Goal: Communication & Community: Answer question/provide support

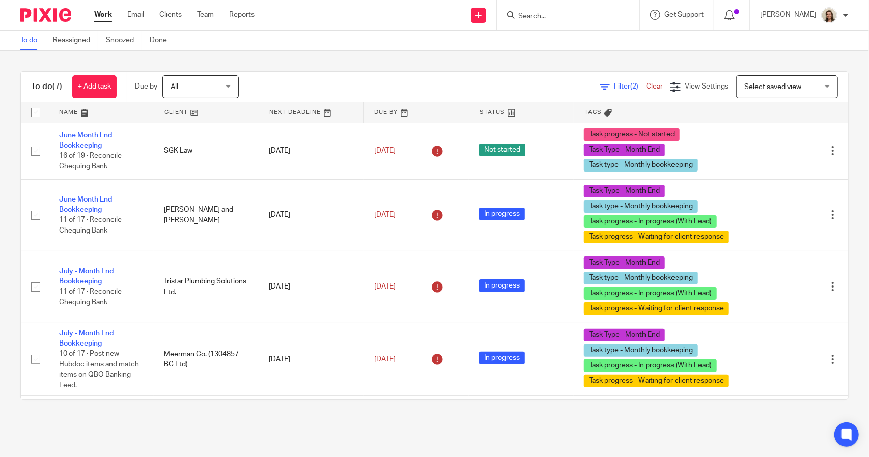
scroll to position [58, 0]
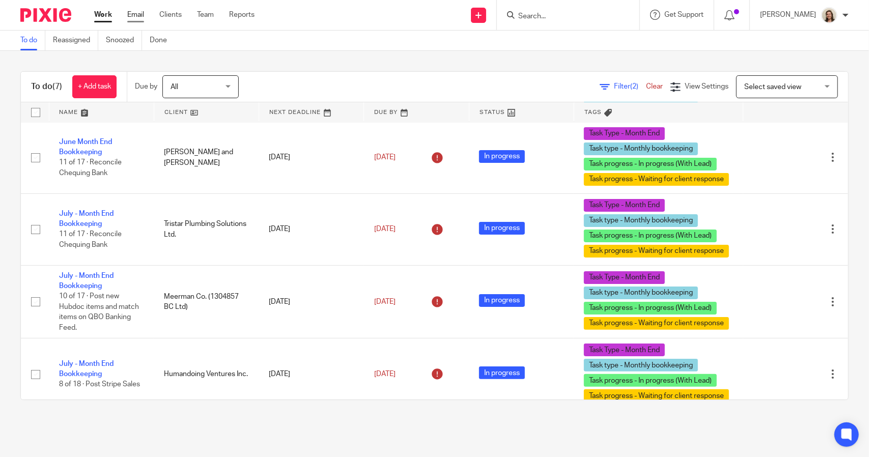
click at [138, 17] on link "Email" at bounding box center [135, 15] width 17 height 10
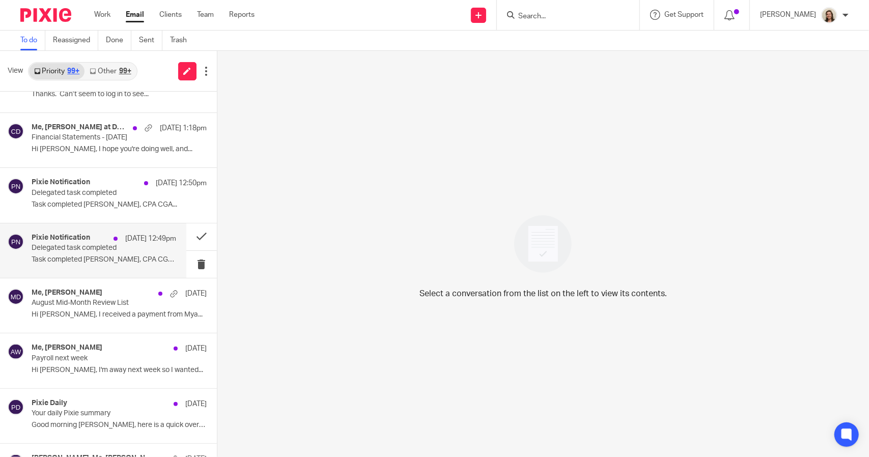
scroll to position [305, 0]
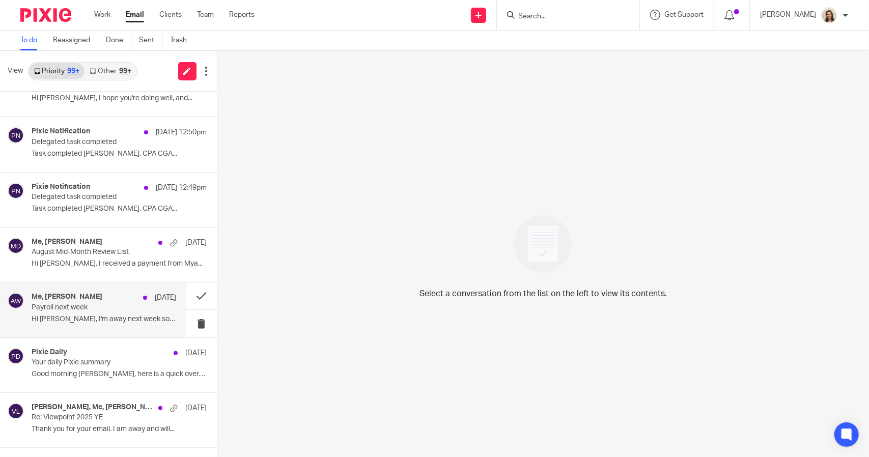
click at [73, 303] on p "Payroll next week" at bounding box center [90, 307] width 116 height 9
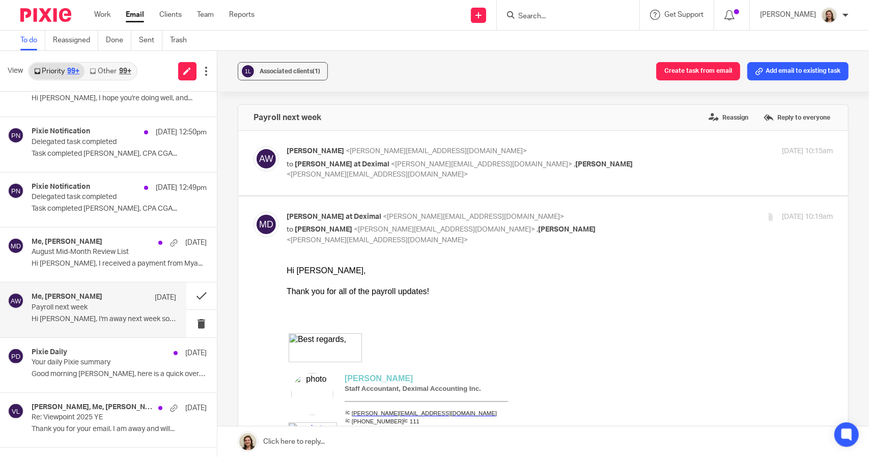
scroll to position [0, 0]
click at [808, 73] on button "Add email to existing task" at bounding box center [797, 71] width 101 height 18
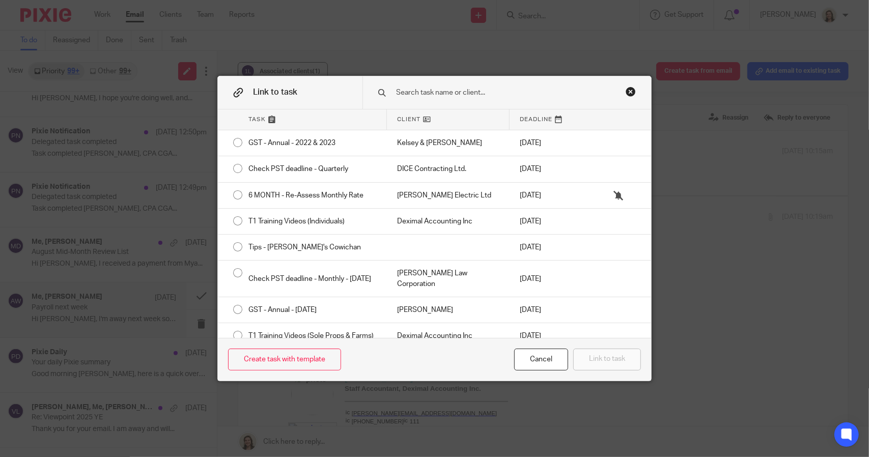
click at [476, 93] on input "text" at bounding box center [502, 92] width 215 height 11
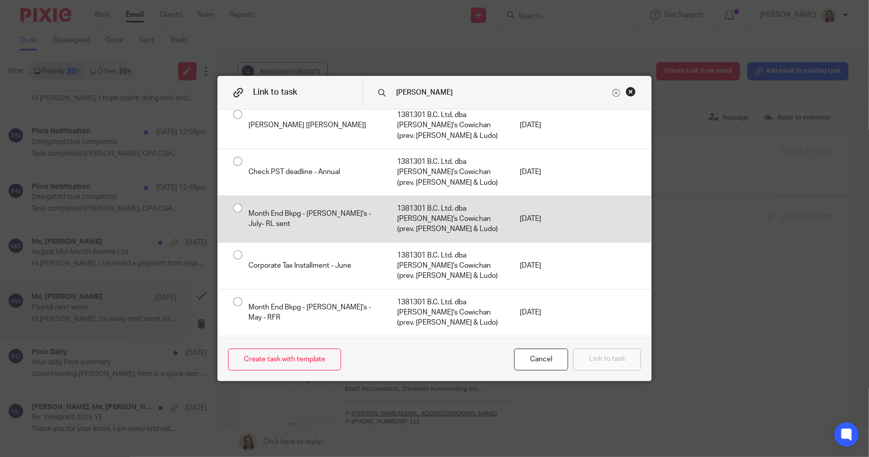
scroll to position [290, 0]
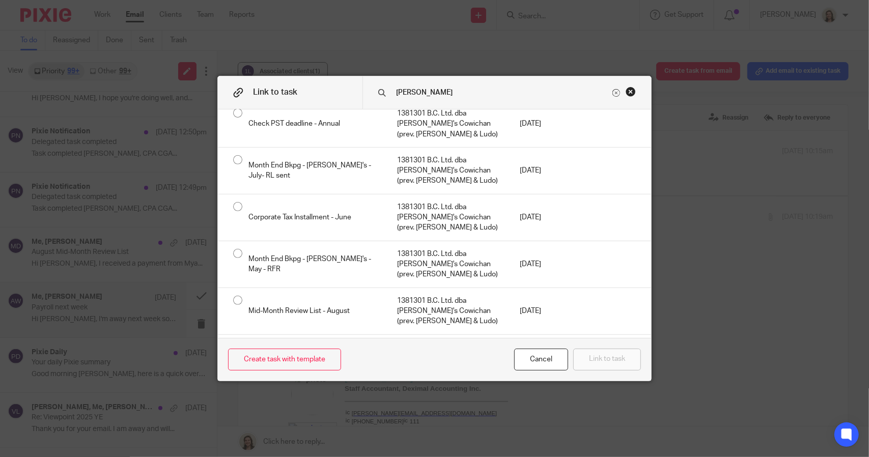
type input "hank"
click at [314, 382] on div "Payroll - Bi-Weekly 1" at bounding box center [312, 405] width 149 height 46
radio input "true"
click at [608, 354] on button "Link to task" at bounding box center [607, 360] width 68 height 22
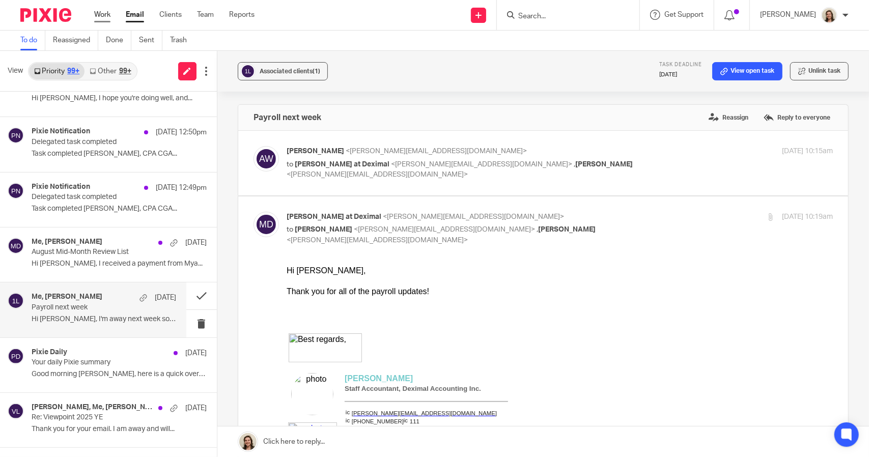
click at [107, 13] on link "Work" at bounding box center [102, 15] width 16 height 10
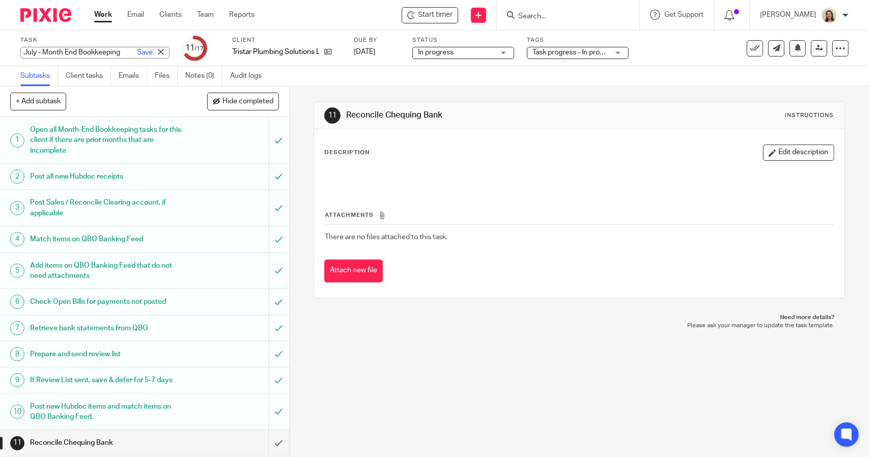
scroll to position [153, 0]
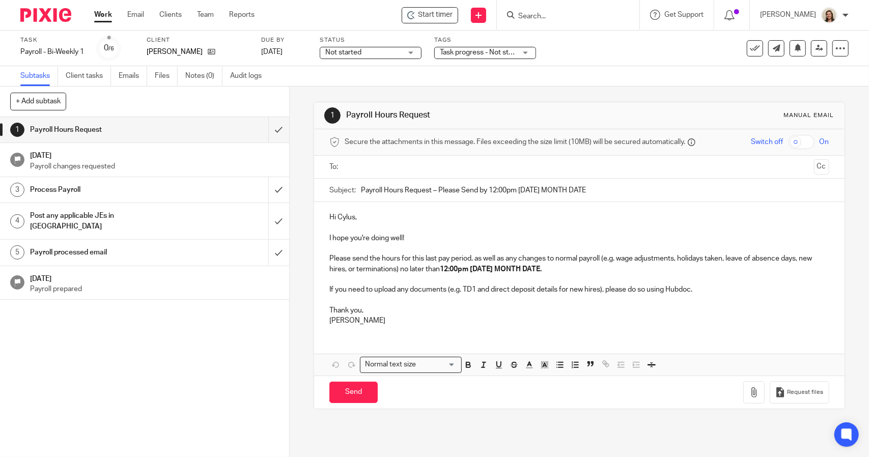
click at [494, 189] on input "Payroll Hours Request – Please Send by 12:00pm Tuesday MONTH DATE" at bounding box center [595, 190] width 468 height 23
drag, startPoint x: 597, startPoint y: 194, endPoint x: 542, endPoint y: 184, distance: 56.0
click at [542, 184] on input "Payroll Hours Request – Please Send by 3:00pm Tuesday MONTH DATE" at bounding box center [595, 190] width 468 height 23
type input "Payroll Hours Request – Please Send by 3:00pm Tuesday August 19th"
click at [462, 266] on strong "12:00pm Tuesday MONTH DATE." at bounding box center [491, 269] width 102 height 7
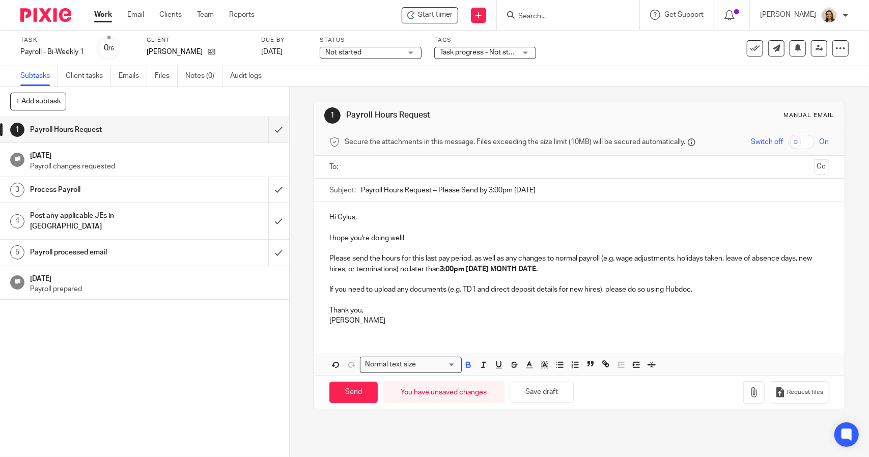
drag, startPoint x: 559, startPoint y: 268, endPoint x: 511, endPoint y: 268, distance: 47.8
click at [511, 268] on p "Please send the hours for this last pay period, as well as any changes to norma…" at bounding box center [578, 263] width 499 height 21
click at [376, 300] on p at bounding box center [578, 300] width 499 height 10
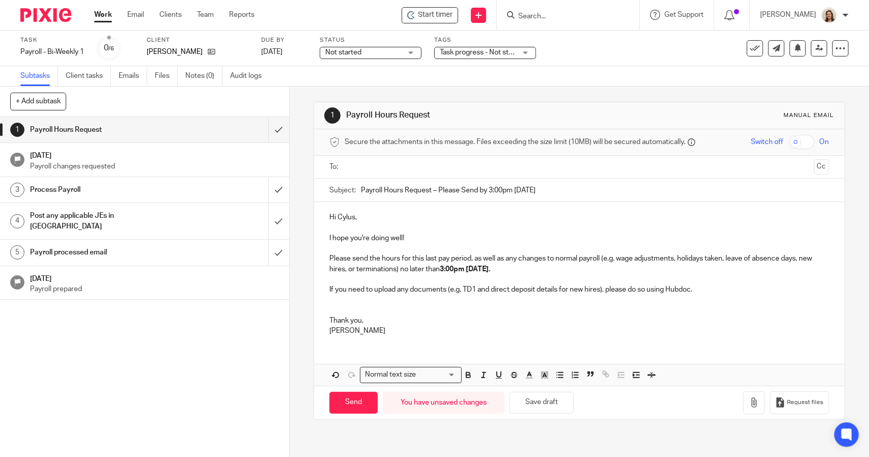
click at [372, 165] on input "text" at bounding box center [578, 167] width 461 height 12
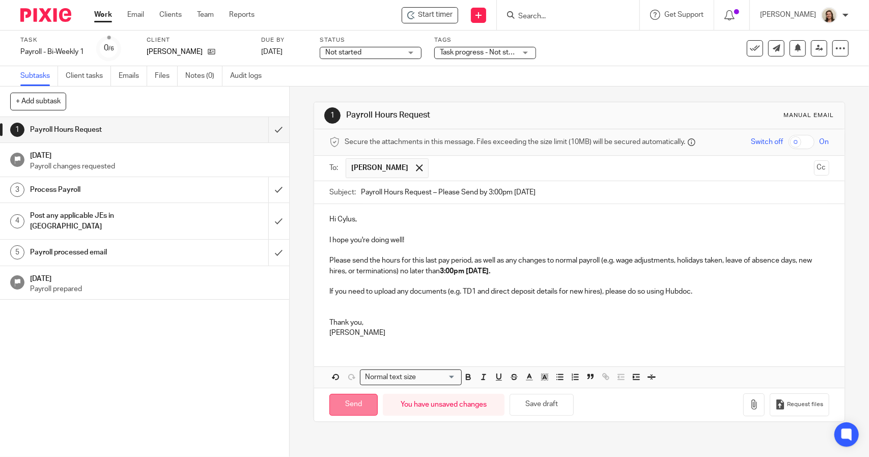
click at [357, 405] on input "Send" at bounding box center [353, 405] width 48 height 22
type input "Sent"
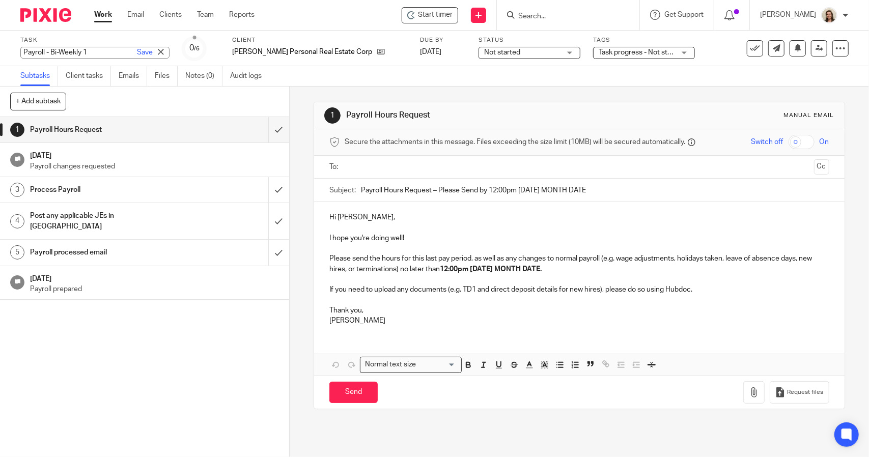
click at [66, 50] on div "Payroll - Bi-Weekly 1 Save Payroll - Bi-Weekly 1" at bounding box center [94, 53] width 149 height 12
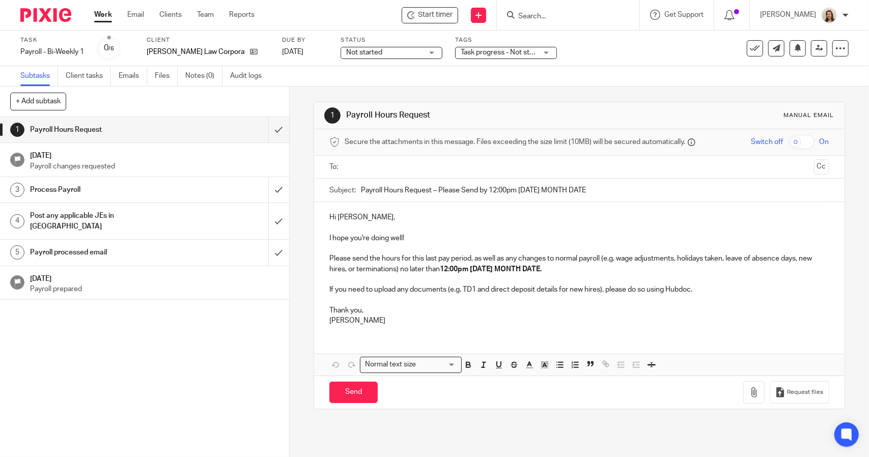
click at [494, 189] on input "Payroll Hours Request – Please Send by 12:00pm Tuesday MONTH DATE" at bounding box center [595, 190] width 468 height 23
type input "Payroll Hours Request – Please Send by 3:00pm Tuesday MONTH DATE"
click at [461, 270] on strong "12:00pm Tuesday MONTH DATE." at bounding box center [491, 269] width 102 height 7
drag, startPoint x: 606, startPoint y: 184, endPoint x: 542, endPoint y: 184, distance: 64.1
click at [542, 184] on input "Payroll Hours Request – Please Send by 3:00pm Tuesday MONTH DATE" at bounding box center [595, 190] width 468 height 23
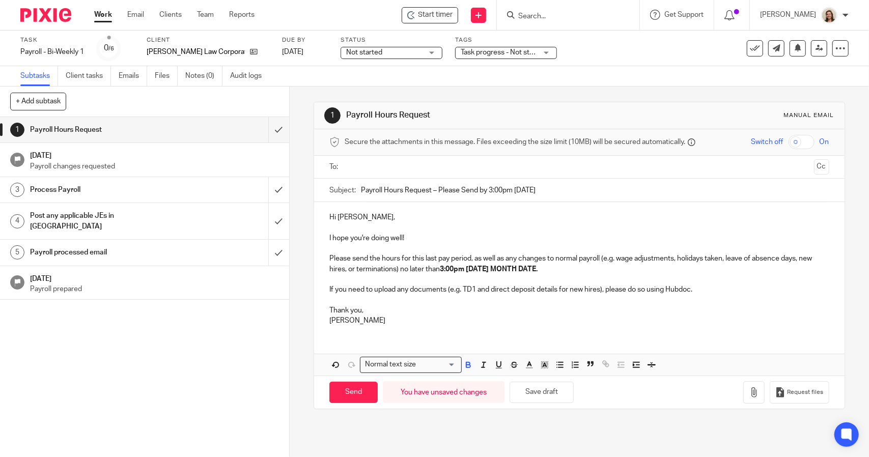
type input "Payroll Hours Request – Please Send by 3:00pm Tuesday August 19th"
drag, startPoint x: 564, startPoint y: 265, endPoint x: 510, endPoint y: 271, distance: 54.3
click at [510, 271] on p "Please send the hours for this last pay period, as well as any changes to norma…" at bounding box center [578, 263] width 499 height 21
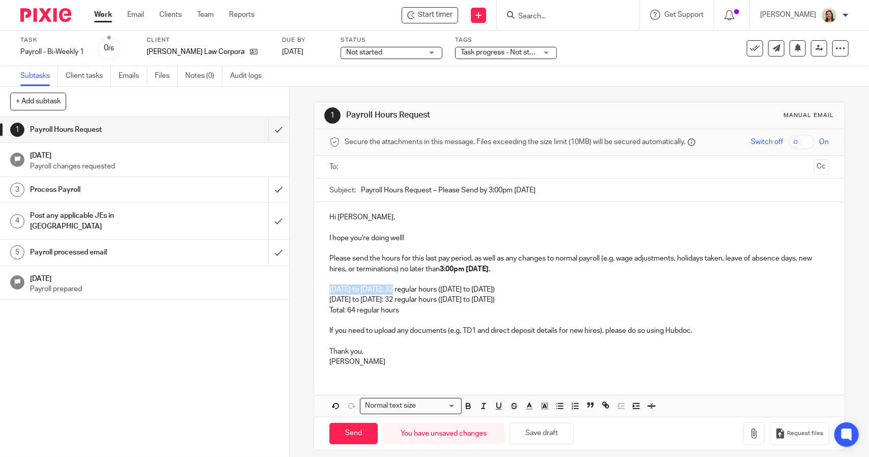
drag, startPoint x: 387, startPoint y: 290, endPoint x: 325, endPoint y: 293, distance: 62.7
click at [325, 293] on div "Hi Joshua, I hope you're doing well! Please send the hours for this last pay pe…" at bounding box center [579, 288] width 530 height 173
click at [354, 289] on p "August 3 to 9th: 32 regular hours (Monday to Thursday)" at bounding box center [578, 290] width 499 height 10
click at [393, 301] on p "July 27 to August 2th: 32 regular hours (Monday to Thursday)" at bounding box center [578, 300] width 499 height 10
click at [386, 289] on p "August 3rd to 9th: 32 regular hours (Monday to Thursday)" at bounding box center [578, 290] width 499 height 10
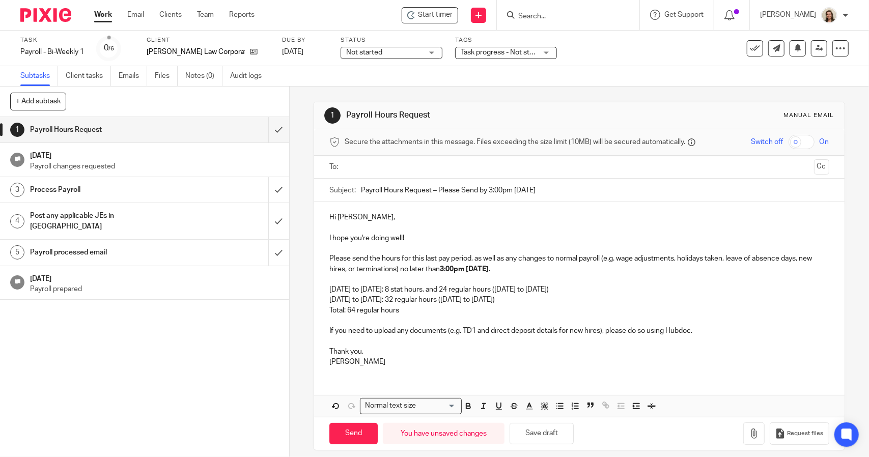
click at [350, 309] on p "Total: 64 regular hours" at bounding box center [578, 310] width 499 height 10
click at [351, 311] on p "Total: 64 regular hours" at bounding box center [578, 310] width 499 height 10
click at [522, 288] on p "August 3rd to 9th: 8 stat hours, and 24 regular hours (Monday to Thursday)" at bounding box center [578, 290] width 499 height 10
click at [606, 289] on p "August 3rd to 9th: 8 stat hours, and 24 regular hours (Monday, stat; Tuesday to…" at bounding box center [578, 290] width 499 height 10
click at [537, 299] on p "August 10th to 16th: 32 regular hours (Monday to Thursday)" at bounding box center [578, 300] width 499 height 10
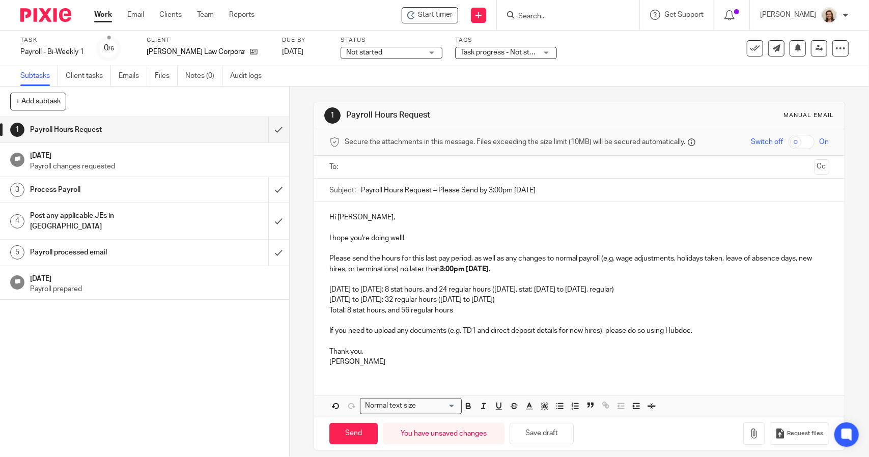
click at [470, 312] on p "Total: 8 stat hours, and 56 regular hours" at bounding box center [578, 310] width 499 height 10
click at [543, 298] on p "August 10th to 16th: 32 regular hours (Monday to Thursday)" at bounding box center [578, 300] width 499 height 10
click at [491, 308] on p "Total: 8 stat hours, and 56 regular hours" at bounding box center [578, 310] width 499 height 10
click at [385, 171] on input "text" at bounding box center [578, 167] width 461 height 12
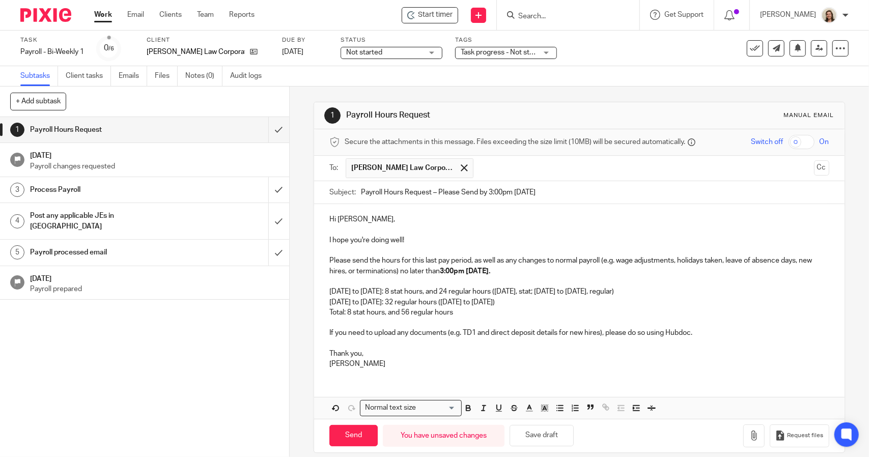
scroll to position [9, 0]
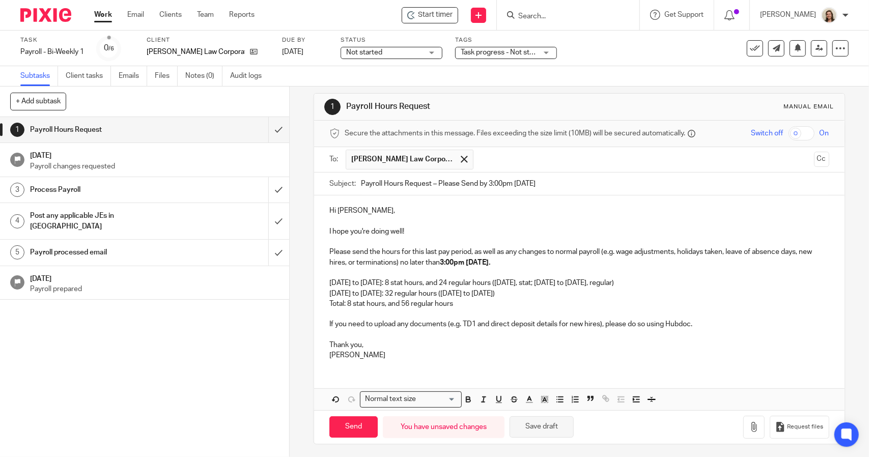
click at [553, 426] on button "Save draft" at bounding box center [541, 427] width 64 height 22
click at [554, 420] on button "Save draft" at bounding box center [541, 427] width 64 height 22
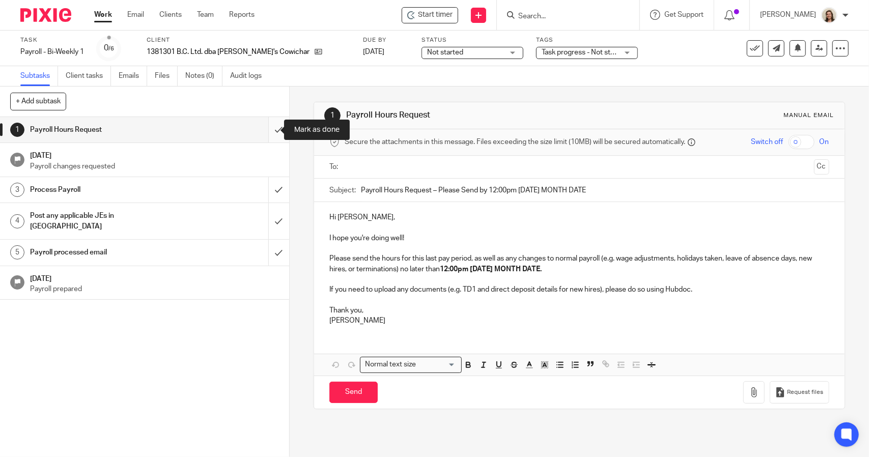
click at [270, 131] on input "submit" at bounding box center [144, 129] width 289 height 25
